Goal: Check status: Check status

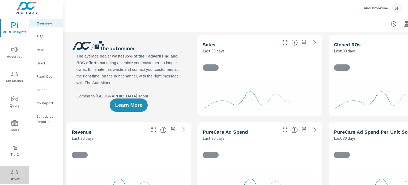
click at [15, 176] on span "Driver" at bounding box center [15, 175] width 26 height 13
click at [11, 176] on span "Driver" at bounding box center [15, 175] width 26 height 13
click at [11, 171] on icon "nav menu" at bounding box center [14, 172] width 6 height 5
click at [14, 175] on icon "nav menu" at bounding box center [14, 172] width 6 height 6
